Goal: Information Seeking & Learning: Learn about a topic

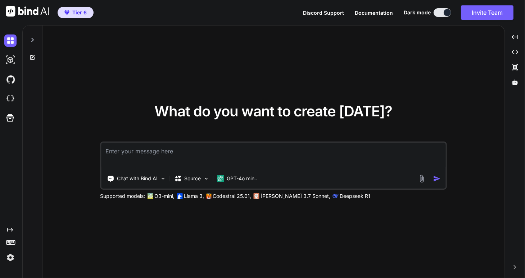
click at [11, 258] on img at bounding box center [10, 258] width 12 height 12
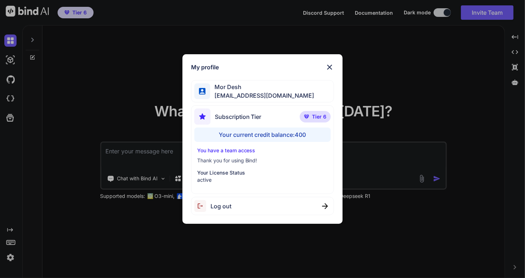
click at [331, 69] on img at bounding box center [329, 67] width 9 height 9
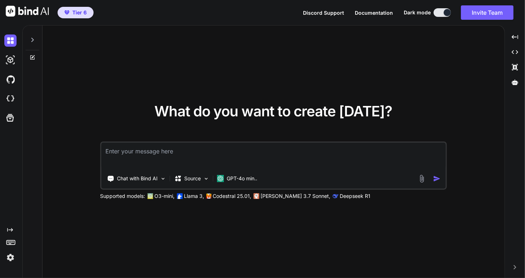
click at [32, 37] on icon at bounding box center [33, 40] width 6 height 6
type textarea "x"
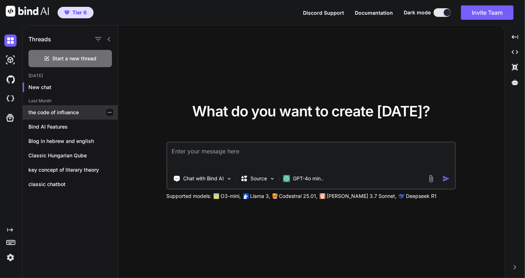
click at [58, 114] on p "the code of influence" at bounding box center [72, 112] width 89 height 7
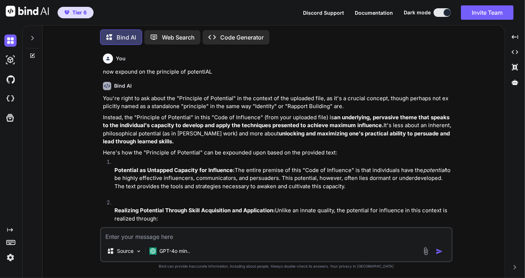
click at [168, 36] on p "Web Search" at bounding box center [178, 37] width 33 height 9
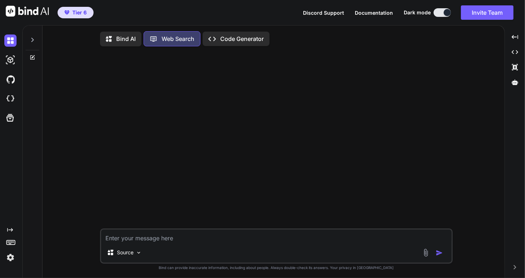
scroll to position [3, 0]
click at [30, 38] on icon at bounding box center [33, 39] width 6 height 6
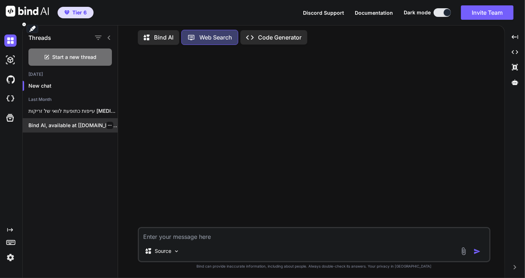
click at [66, 124] on p "Bind AI, available at [[DOMAIN_NAME]]([URL][DOMAIN_NAME]), is designed..." at bounding box center [72, 125] width 89 height 7
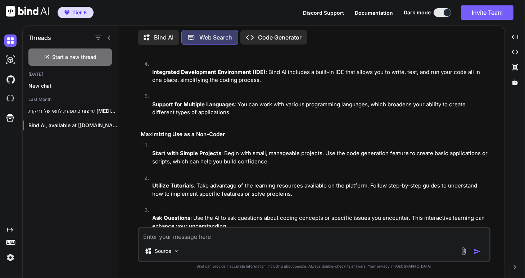
scroll to position [0, 0]
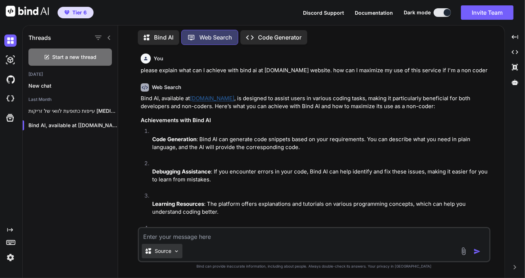
click at [176, 254] on img at bounding box center [176, 252] width 6 height 6
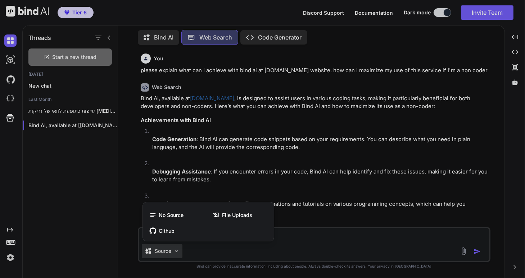
click at [176, 254] on div at bounding box center [262, 139] width 525 height 278
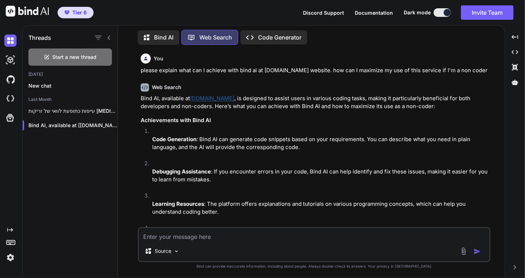
click at [164, 240] on textarea at bounding box center [314, 234] width 350 height 13
type textarea "x"
type textarea "I"
type textarea "x"
type textarea "I"
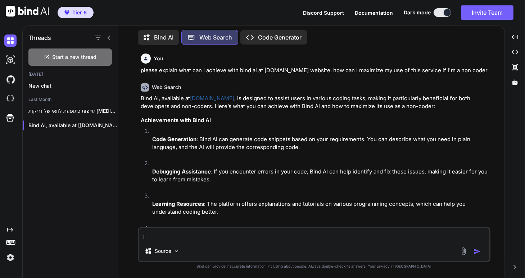
type textarea "x"
type textarea "I '"
type textarea "x"
type textarea "I 'שח"
type textarea "x"
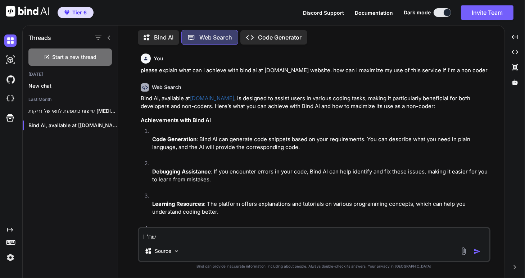
type textarea "I 'שחמ"
type textarea "x"
type textarea "I 'שח"
type textarea "x"
type textarea "I 'ש"
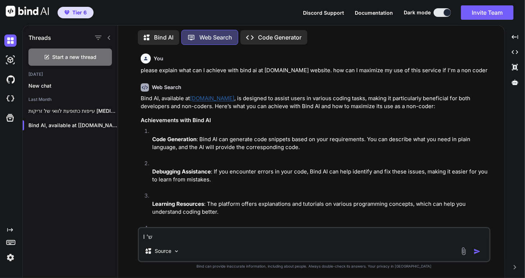
type textarea "x"
type textarea "I '"
type textarea "x"
type textarea "I"
type textarea "x"
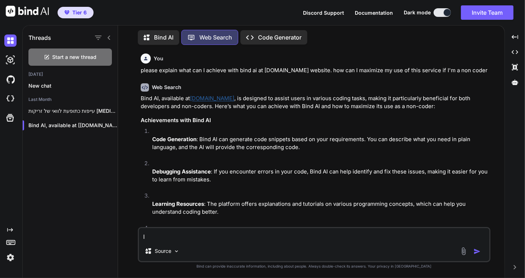
type textarea "I"
type textarea "x"
type textarea "I"
type textarea "x"
type textarea "I w"
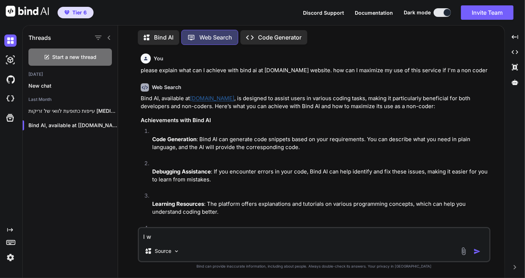
type textarea "x"
type textarea "I wa"
type textarea "x"
type textarea "I wan"
type textarea "x"
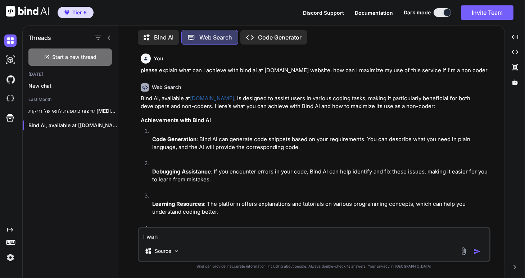
type textarea "I want"
type textarea "x"
type textarea "I want"
type textarea "x"
type textarea "I want t"
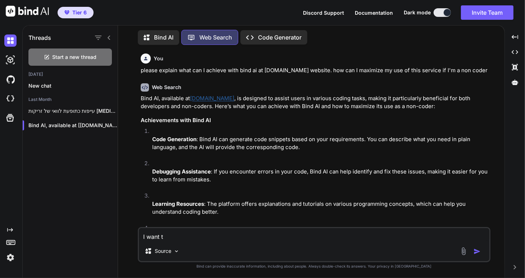
type textarea "x"
type textarea "I want to"
type textarea "x"
type textarea "I want to"
type textarea "x"
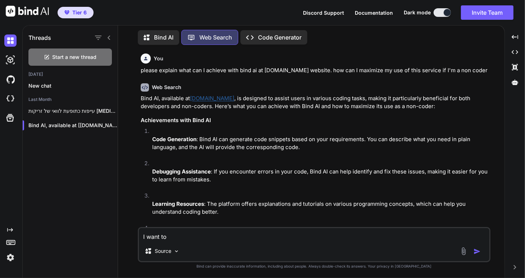
type textarea "I want to u"
type textarea "x"
type textarea "I want to un"
type textarea "x"
type textarea "I want to und"
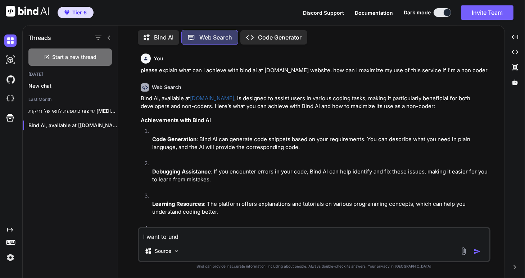
type textarea "x"
type textarea "I want to unde"
type textarea "x"
type textarea "I want to under"
type textarea "x"
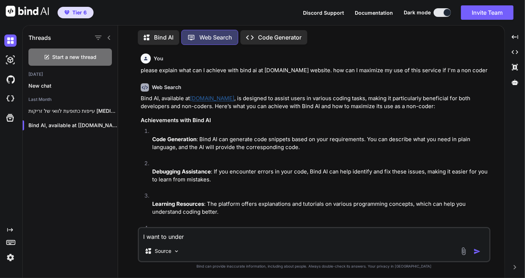
type textarea "I want to unders"
type textarea "x"
type textarea "I want to underst"
type textarea "x"
type textarea "I want to understa"
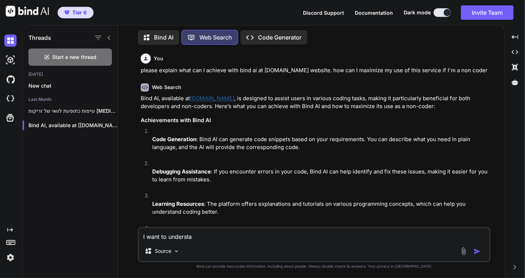
type textarea "x"
type textarea "I want to understan"
type textarea "x"
type textarea "I want to understand"
type textarea "x"
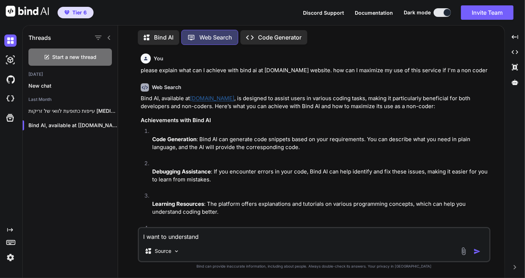
type textarea "I want to understand"
type textarea "x"
type textarea "I want to understand h"
type textarea "x"
type textarea "I want to understand [PERSON_NAME]"
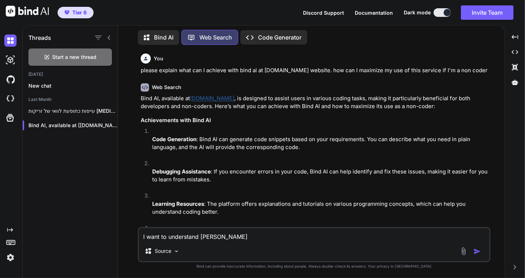
type textarea "x"
type textarea "I want to understand how"
type textarea "x"
type textarea "I want to understand how"
type textarea "x"
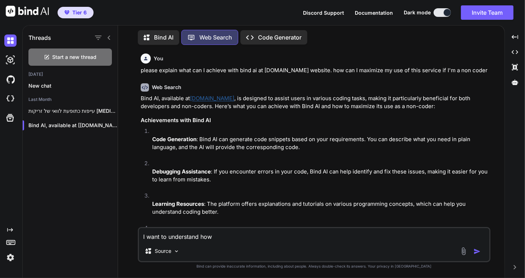
type textarea "I want to understand how t"
type textarea "x"
type textarea "I want to understand how to"
type textarea "x"
type textarea "I want to understand how to"
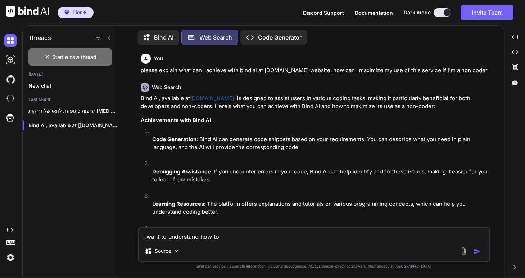
type textarea "x"
type textarea "I want to understand how to c"
type textarea "x"
type textarea "I want to understand how to co"
type textarea "x"
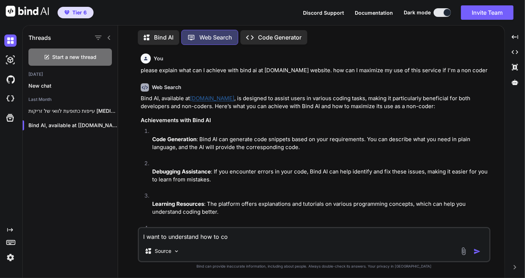
type textarea "I want to understand how to con"
type textarea "x"
type textarea "I want to understand how to conn"
type textarea "x"
type textarea "I want to understand how to conne"
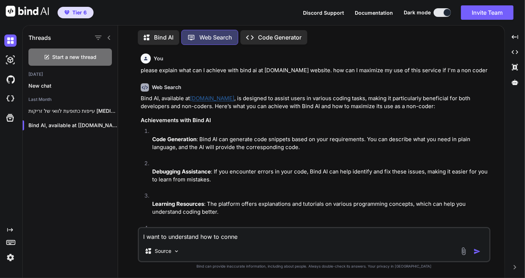
type textarea "x"
type textarea "I want to understand how to connec"
type textarea "x"
type textarea "I want to understand how to connect"
type textarea "x"
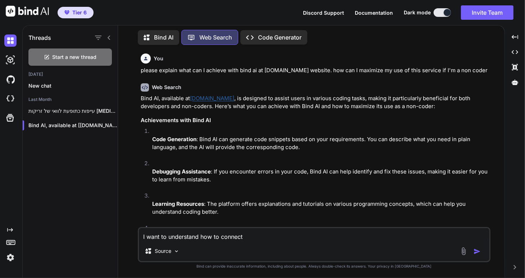
type textarea "I want to understand how to connect"
type textarea "x"
type textarea "I want to understand how to connect a"
type textarea "x"
type textarea "I want to understand how to connect a"
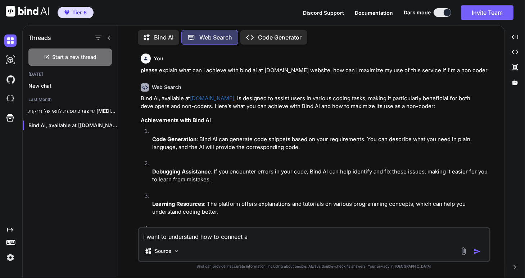
type textarea "x"
type textarea "I want to understand how to connect a f"
type textarea "x"
type textarea "I want to understand how to connect a fr"
type textarea "x"
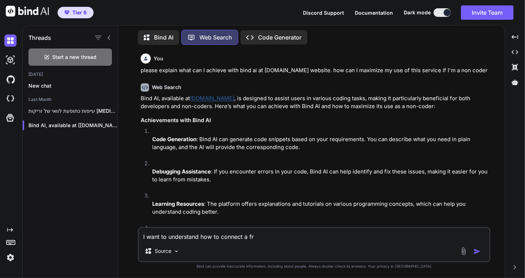
type textarea "I want to understand how to connect a fro"
type textarea "x"
type textarea "I want to understand how to connect a fron"
type textarea "x"
type textarea "I want to understand how to connect a front"
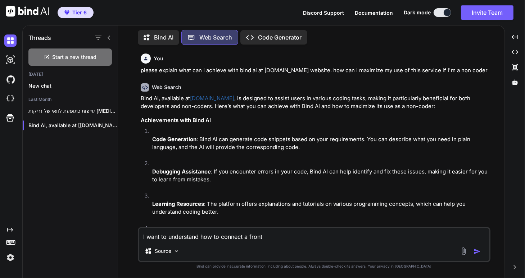
type textarea "x"
type textarea "I want to understand how to connect a fronte"
type textarea "x"
type textarea "I want to understand how to connect a fronten"
type textarea "x"
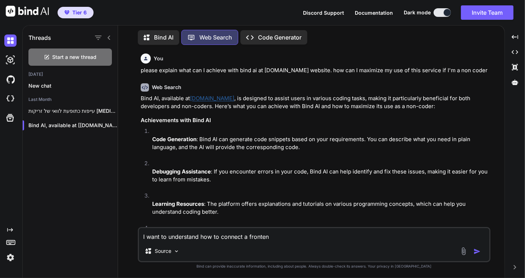
type textarea "I want to understand how to connect a frontend"
type textarea "x"
type textarea "I want to understand how to connect a frontend"
type textarea "x"
type textarea "I want to understand how to connect a frontend t"
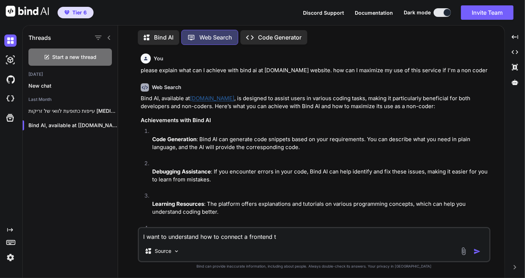
type textarea "x"
type textarea "I want to understand how to connect a frontend to"
type textarea "x"
type textarea "I want to understand how to connect a frontend to"
type textarea "x"
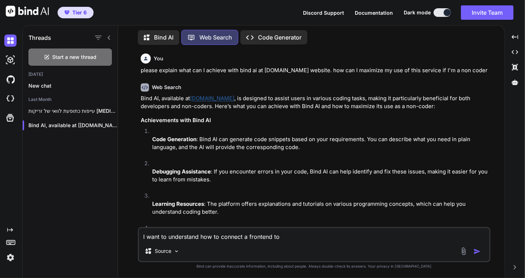
type textarea "I want to understand how to connect a frontend to a"
type textarea "x"
type textarea "I want to understand how to connect a frontend to a"
type textarea "x"
type textarea "I want to understand how to connect a frontend to a b"
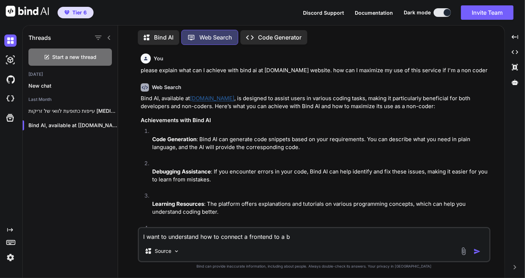
type textarea "x"
type textarea "I want to understand how to connect a frontend to a ba"
type textarea "x"
type textarea "I want to understand how to connect a frontend to a bac"
type textarea "x"
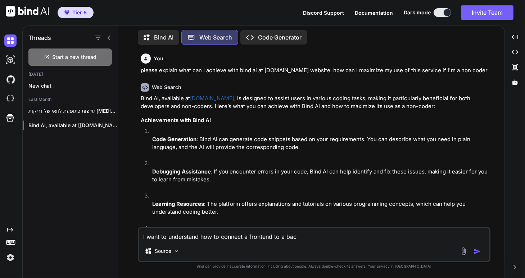
type textarea "I want to understand how to connect a frontend to a back"
type textarea "x"
type textarea "I want to understand how to connect a frontend to a [PERSON_NAME]"
type textarea "x"
type textarea "I want to understand how to connect a frontend to a [PERSON_NAME]"
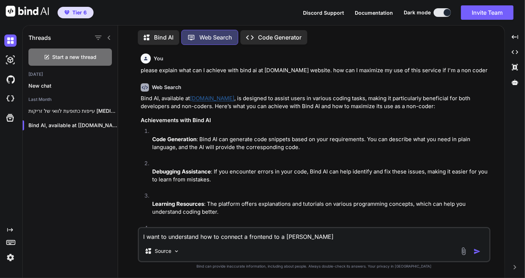
type textarea "x"
type textarea "I want to understand how to connect a frontend to a backend"
type textarea "x"
type textarea "I want to understand how to connect a frontend to a backend"
type textarea "x"
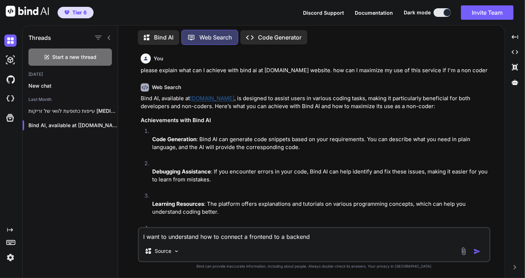
type textarea "I want to understand how to connect a frontend to a backend w"
type textarea "x"
type textarea "I want to understand how to connect a frontend to a backend wh"
type textarea "x"
type textarea "I want to understand how to connect a frontend to a backend whe"
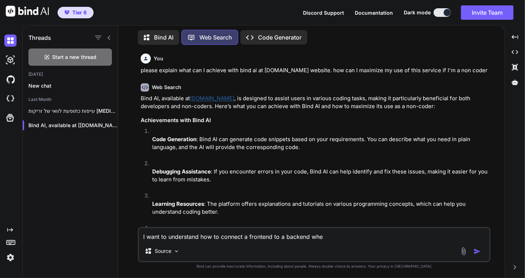
type textarea "x"
type textarea "I want to understand how to connect a frontend to a backend when"
type textarea "x"
type textarea "I want to understand how to connect a frontend to a backend when"
type textarea "x"
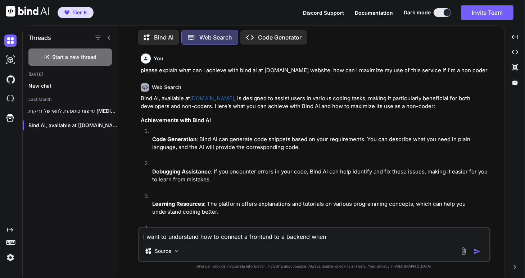
type textarea "I want to understand how to connect a frontend to a backend when I"
type textarea "x"
type textarea "I want to understand how to connect a frontend to a backend when I h"
type textarea "x"
type textarea "I want to understand how to connect a frontend to a backend when I hj"
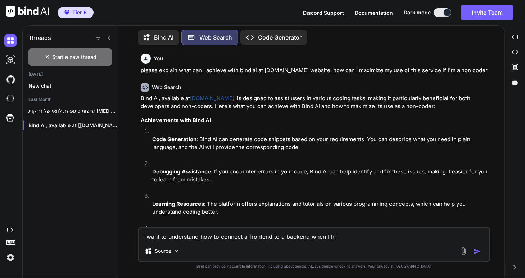
type textarea "x"
type textarea "I want to understand how to connect a frontend to a backend when I hja"
type textarea "x"
type textarea "I want to understand how to connect a frontend to a backend when I hjav"
type textarea "x"
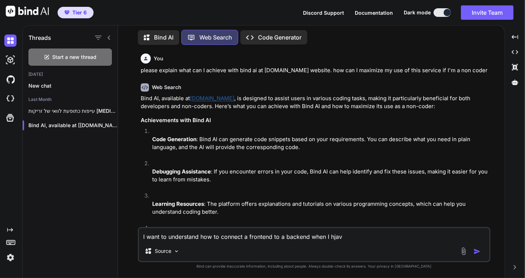
type textarea "I want to understand how to connect a frontend to a backend when I hjave"
type textarea "x"
type textarea "I want to understand how to connect a frontend to a backend when I hjave"
type textarea "x"
type textarea "I want to understand how to connect a frontend to a backend when I hjave"
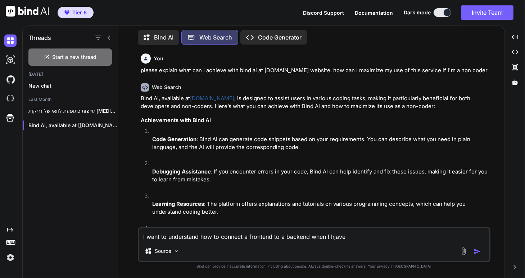
type textarea "x"
type textarea "I want to understand how to connect a frontend to a backend when I hjav"
type textarea "x"
type textarea "I want to understand how to connect a frontend to a backend when I hja"
type textarea "x"
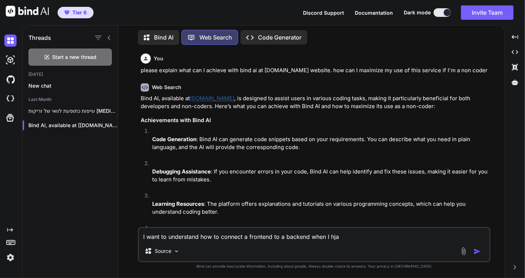
type textarea "I want to understand how to connect a frontend to a backend when I hj"
type textarea "x"
type textarea "I want to understand how to connect a frontend to a backend when I h"
type textarea "x"
type textarea "I want to understand how to connect a frontend to a backend when I ha"
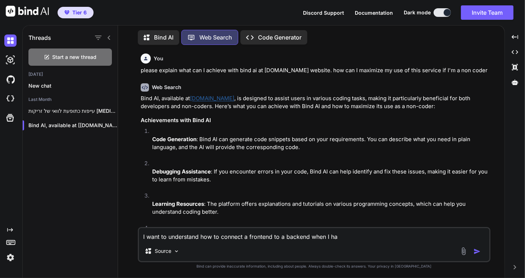
type textarea "x"
type textarea "I want to understand how to connect a frontend to a backend when I hav"
type textarea "x"
type textarea "I want to understand how to connect a frontend to a backend when I have"
type textarea "x"
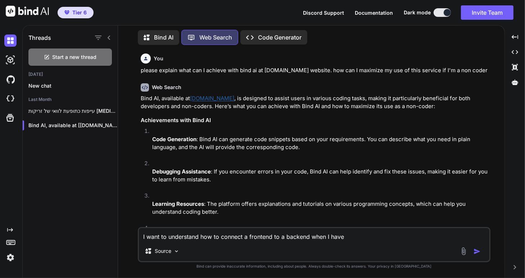
type textarea "I want to understand how to connect a frontend to a backend when I have"
type textarea "x"
type textarea "I want to understand how to connect a frontend to a backend when I have t"
type textarea "x"
type textarea "I want to understand how to connect a frontend to a backend when I have th"
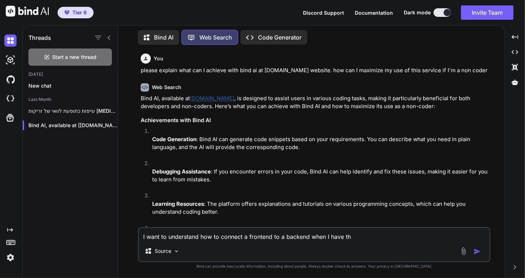
type textarea "x"
type textarea "I want to understand how to connect a frontend to a backend when I have the"
type textarea "x"
type textarea "I want to understand how to connect a frontend to a backend when I have the"
type textarea "x"
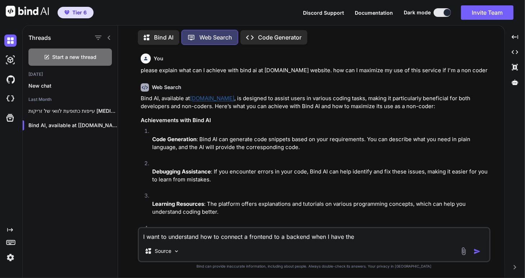
type textarea "I want to understand how to connect a frontend to a backend when I have the s"
type textarea "x"
type textarea "I want to understand how to connect a frontend to a backend when I have the se"
type textarea "x"
type textarea "I want to understand how to connect a frontend to a backend when I have the sev"
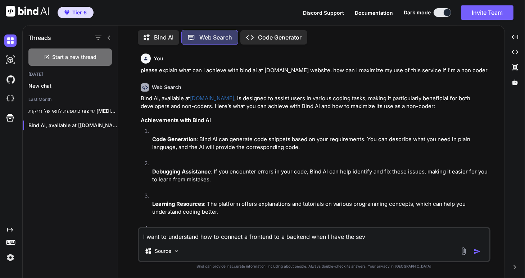
type textarea "x"
type textarea "I want to understand how to connect a frontend to a backend when I have the seve"
type textarea "x"
type textarea "I want to understand how to connect a frontend to a backend when I have the sev…"
type textarea "x"
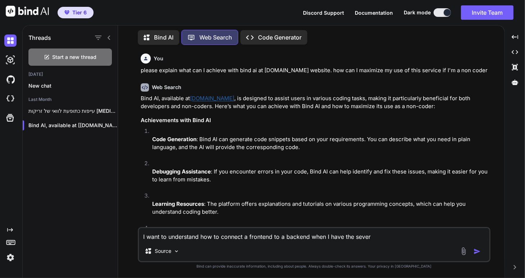
type textarea "I want to understand how to connect a frontend to a backend when I have the [PE…"
click at [476, 251] on img "button" at bounding box center [476, 251] width 7 height 7
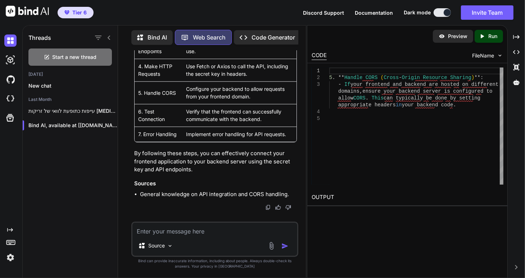
scroll to position [1496, 0]
click at [334, 121] on div "5 . ** Handle CORS ( Cross - Origin Resource Sharing ) **: - If your frontend a…" at bounding box center [416, 126] width 174 height 117
click at [360, 121] on div "5 . ** Handle CORS ( Cross - Origin Resource Sharing ) **: - If your frontend a…" at bounding box center [416, 126] width 174 height 117
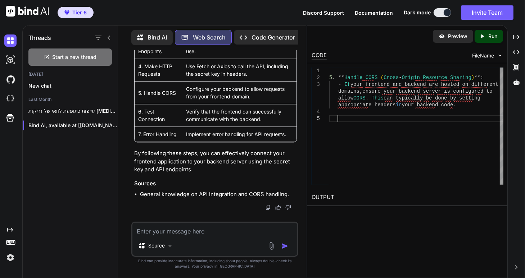
click at [360, 121] on div "5 . ** Handle CORS ( Cross - Origin Resource Sharing ) **: - If your frontend a…" at bounding box center [416, 126] width 174 height 117
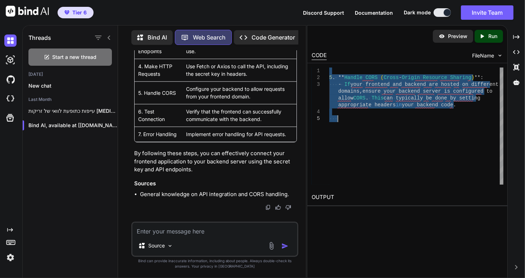
click at [360, 121] on div "5 . ** Handle CORS ( Cross - Origin Resource Sharing ) **: - If your frontend a…" at bounding box center [416, 126] width 174 height 117
click at [337, 118] on div "5 . ** Handle CORS ( Cross - Origin Resource Sharing ) **: - If your frontend a…" at bounding box center [416, 126] width 174 height 117
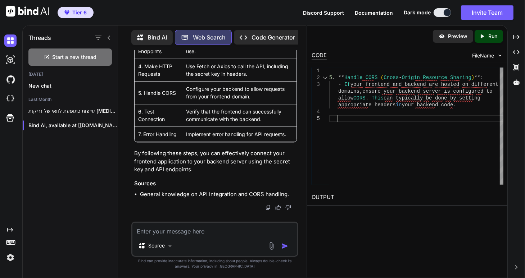
click at [328, 127] on div "1 2 3 4 5" at bounding box center [321, 126] width 18 height 117
click at [515, 37] on icon "Created with Pixso." at bounding box center [516, 37] width 6 height 6
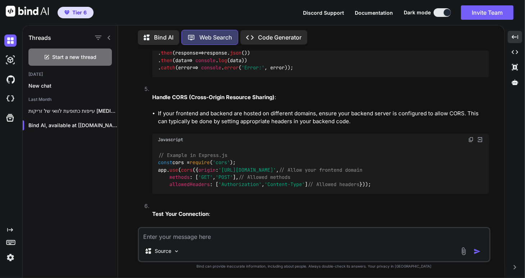
scroll to position [883, 0]
